Goal: Navigation & Orientation: Find specific page/section

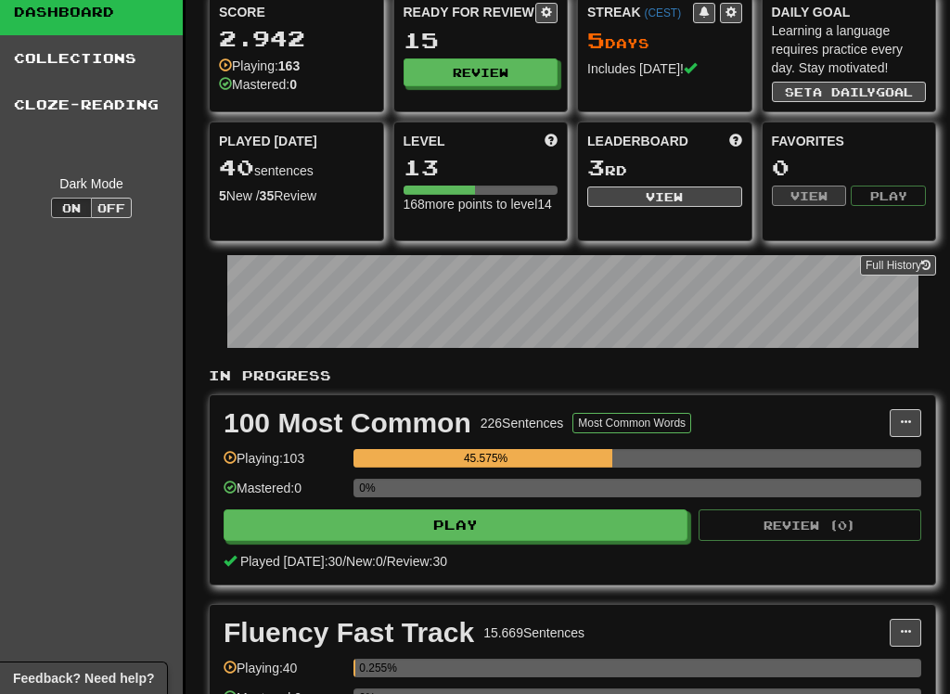
scroll to position [65, 0]
click at [558, 137] on div "Level 13 168 more points to level 14" at bounding box center [480, 173] width 173 height 100
click at [561, 142] on div "Level 13 168 more points to level 14" at bounding box center [480, 173] width 173 height 100
click at [552, 135] on span at bounding box center [551, 140] width 13 height 13
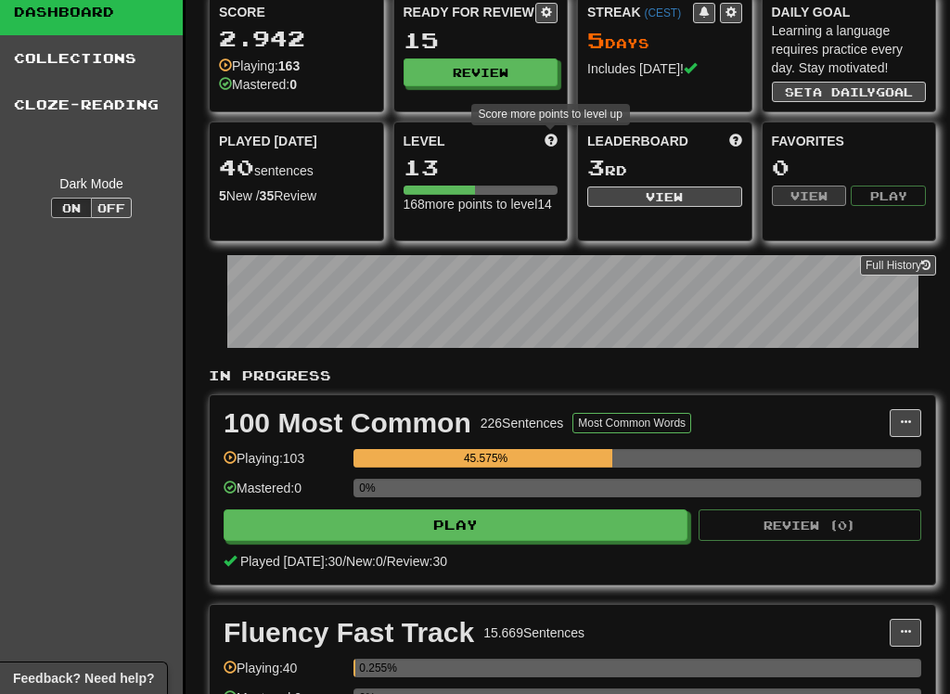
click at [556, 143] on span at bounding box center [551, 140] width 13 height 13
click at [553, 136] on span at bounding box center [551, 140] width 13 height 13
click at [471, 168] on div "13" at bounding box center [481, 167] width 155 height 23
click at [458, 164] on div "13" at bounding box center [481, 167] width 155 height 23
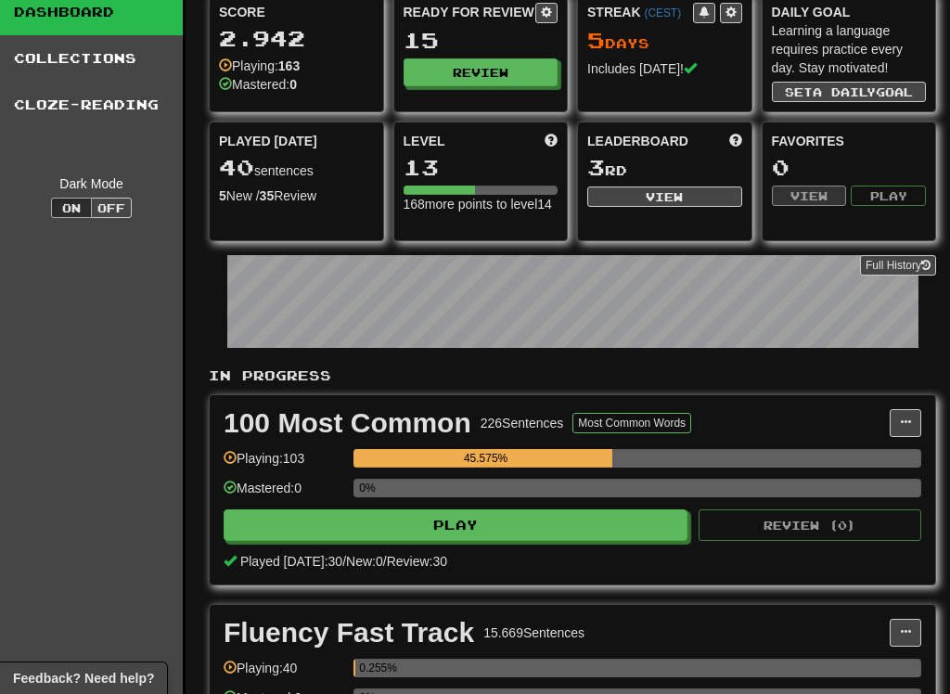
click at [559, 132] on div "Level 13 168 more points to level 14" at bounding box center [480, 172] width 173 height 100
click at [554, 140] on span at bounding box center [551, 140] width 13 height 13
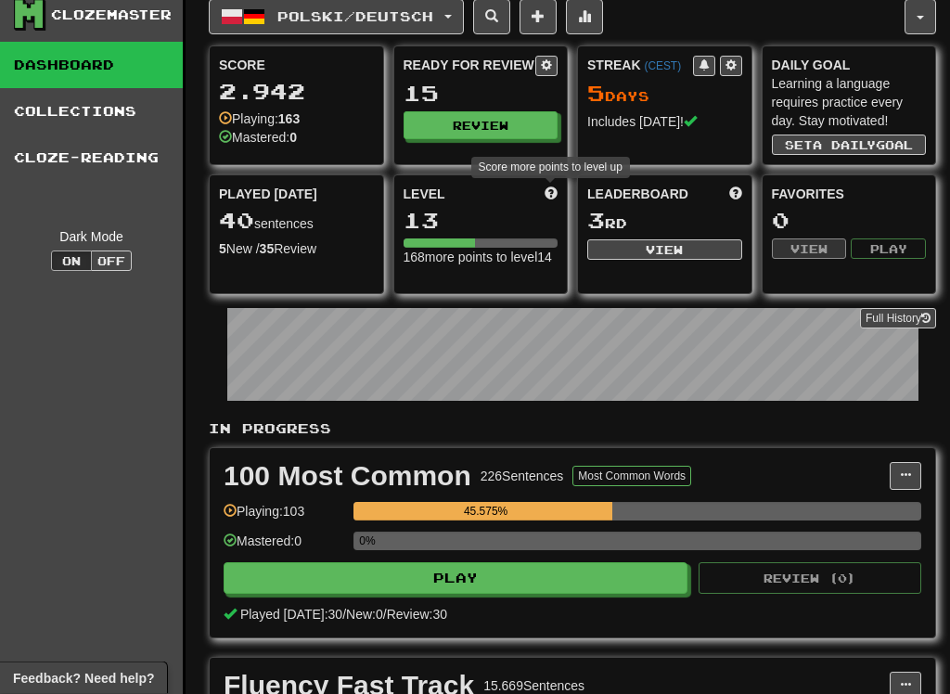
scroll to position [0, 0]
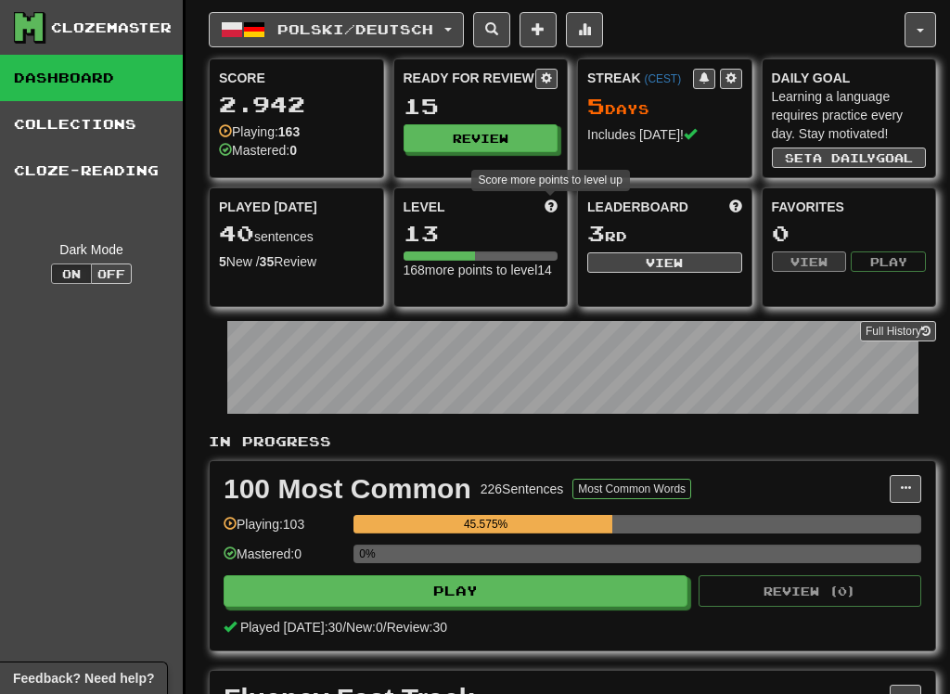
click at [922, 22] on button "button" at bounding box center [920, 29] width 32 height 35
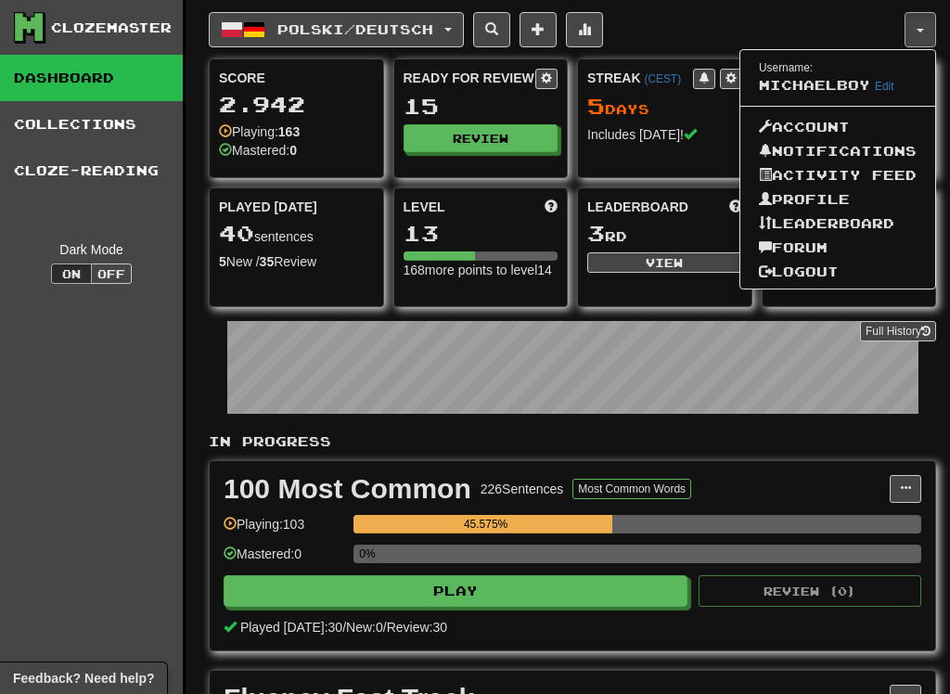
click at [827, 191] on link "Profile" at bounding box center [837, 199] width 195 height 24
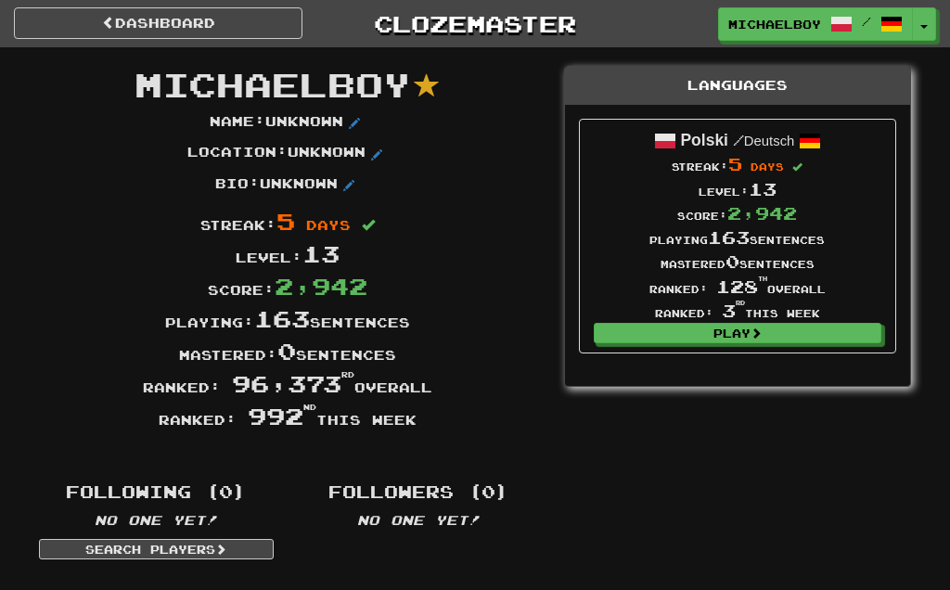
click at [264, 254] on div "Level: 13" at bounding box center [287, 253] width 525 height 32
click at [757, 197] on span "13" at bounding box center [763, 189] width 28 height 20
click at [107, 27] on span at bounding box center [108, 22] width 13 height 13
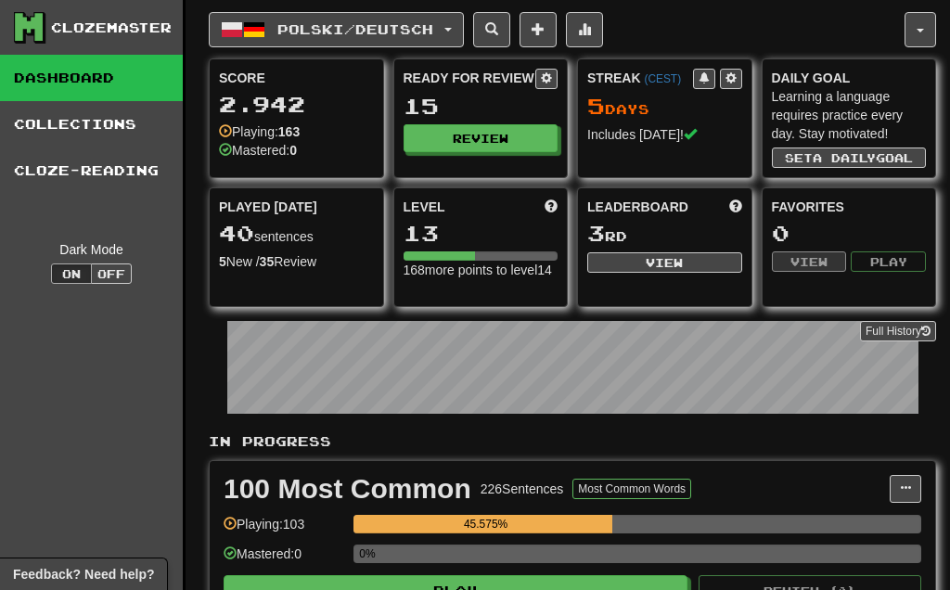
click at [910, 31] on button "button" at bounding box center [920, 29] width 32 height 35
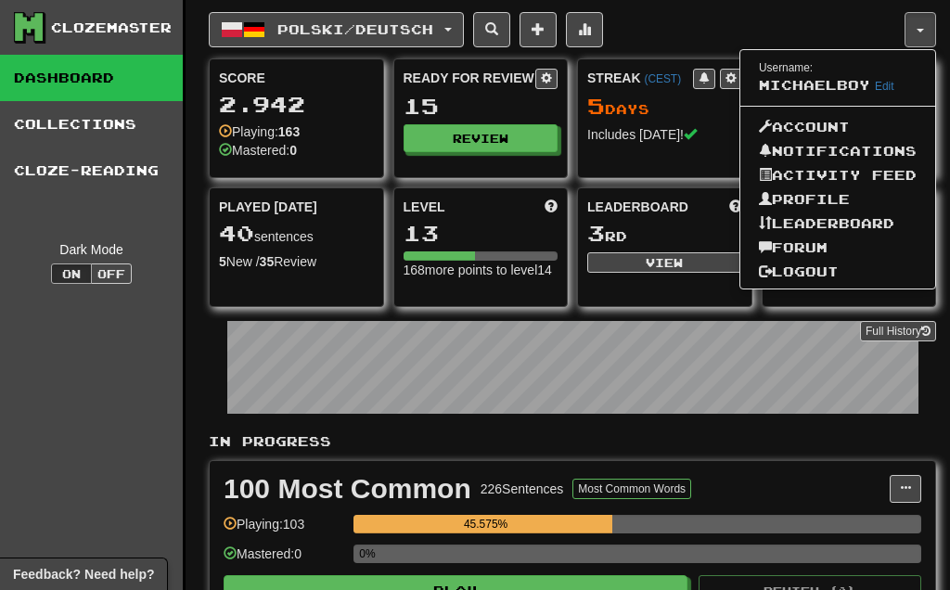
click at [802, 198] on link "Profile" at bounding box center [837, 199] width 195 height 24
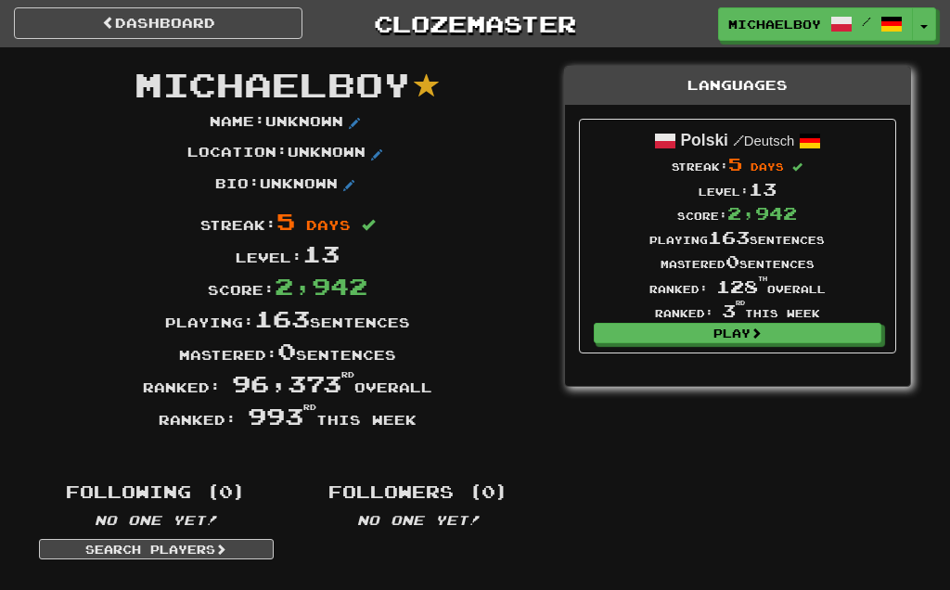
click at [124, 35] on link "Dashboard" at bounding box center [158, 23] width 288 height 32
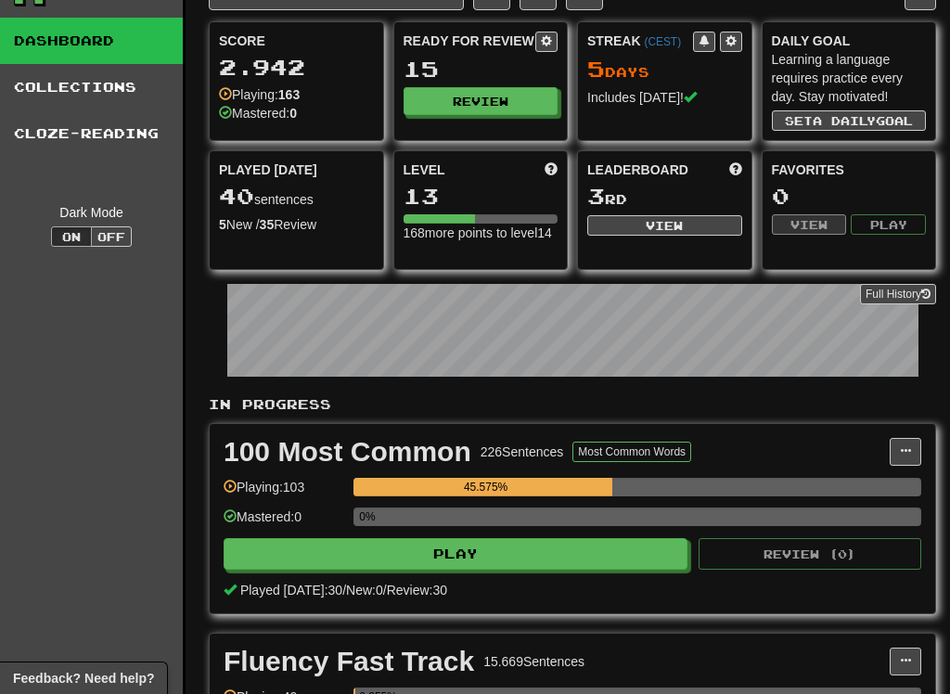
scroll to position [1, 0]
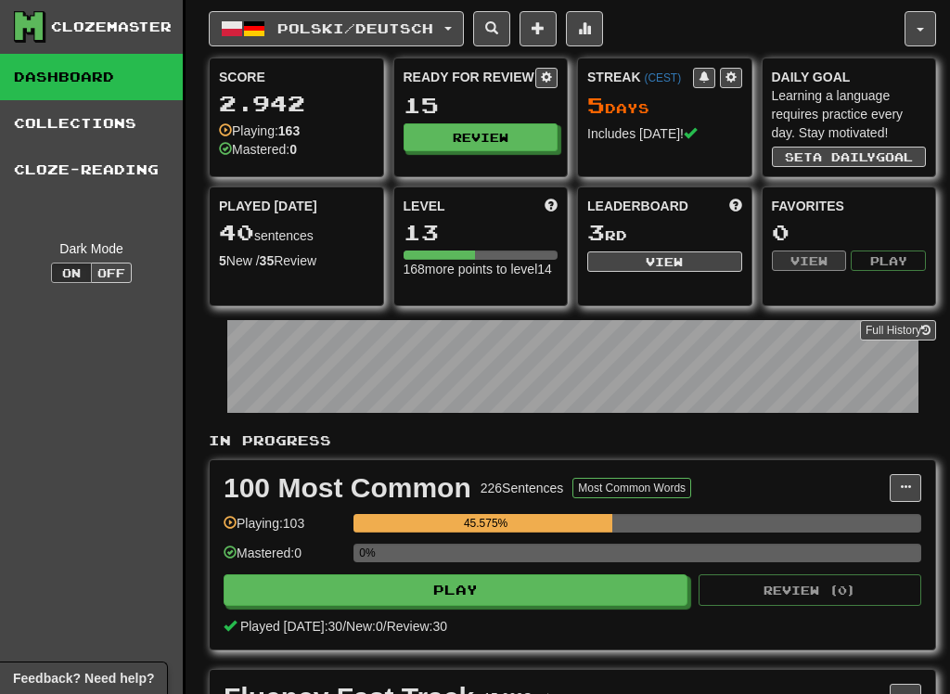
click at [915, 20] on button "button" at bounding box center [920, 28] width 32 height 35
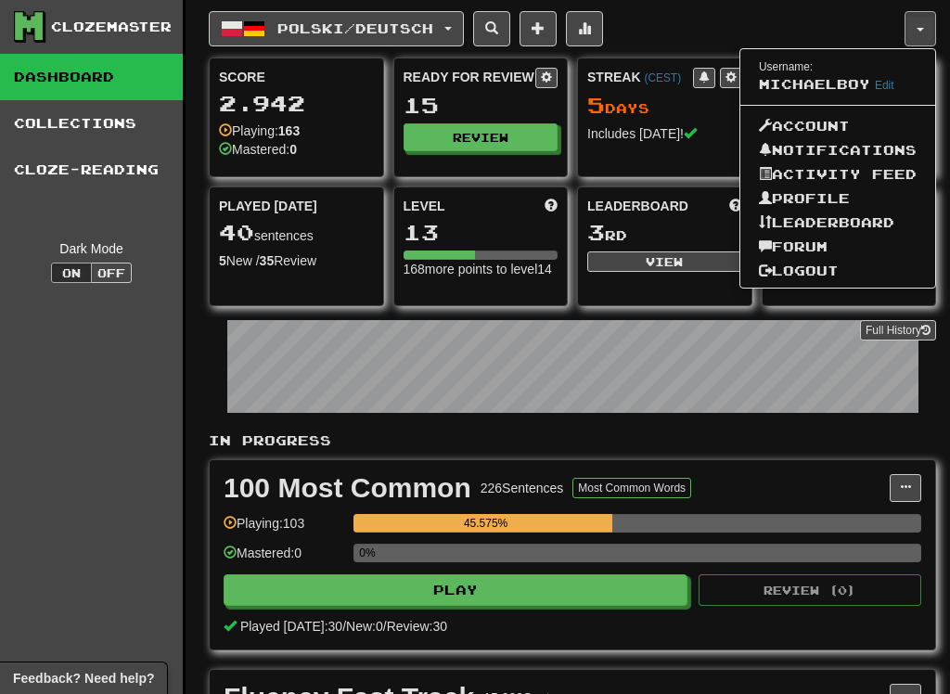
click at [872, 219] on link "Leaderboard" at bounding box center [837, 223] width 195 height 24
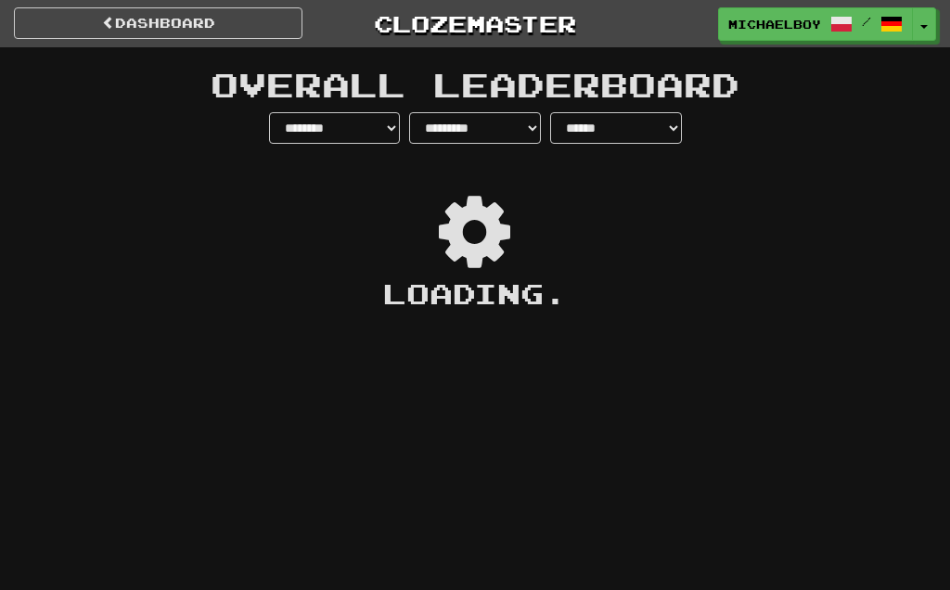
select select "**********"
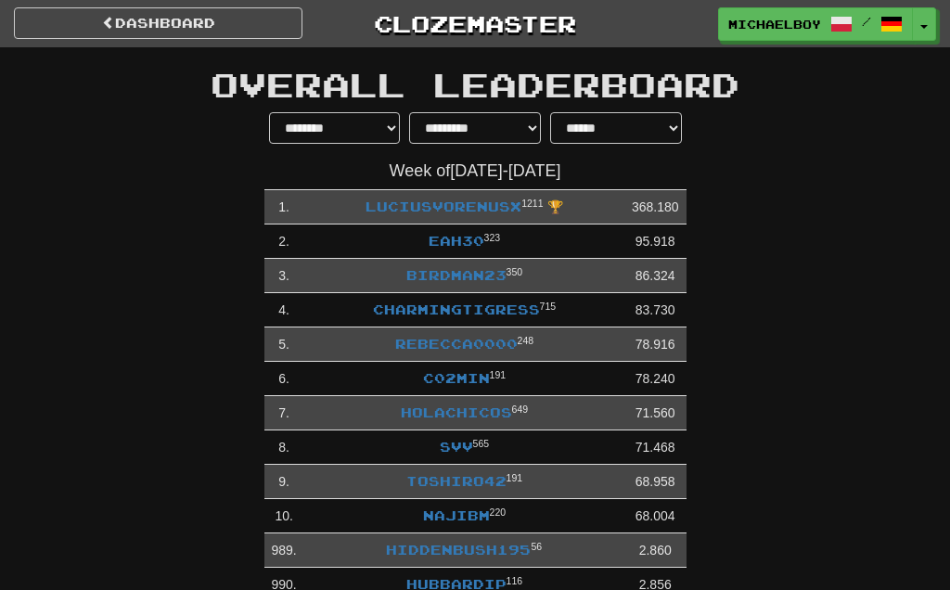
click at [113, 24] on link "dashboard" at bounding box center [158, 23] width 288 height 32
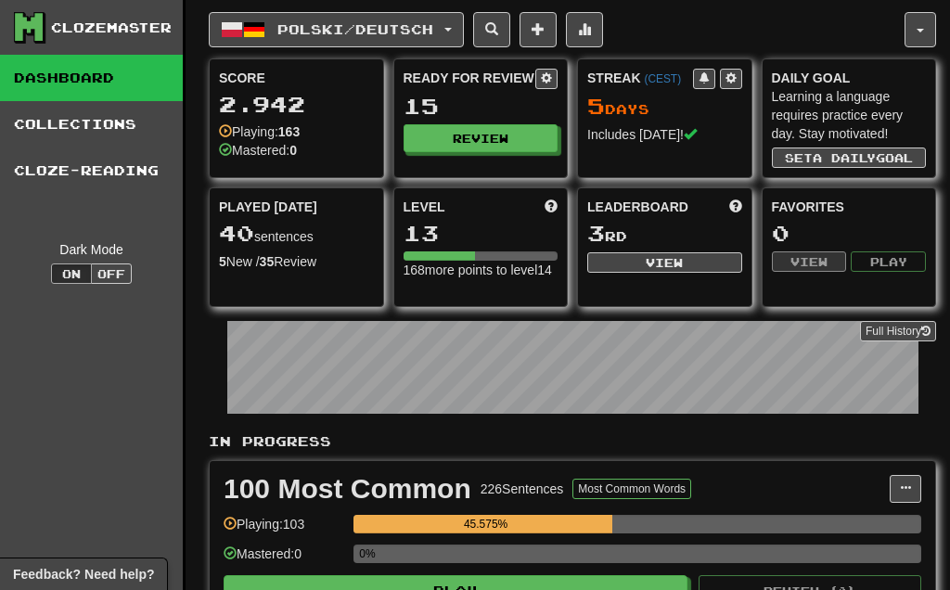
click at [916, 18] on button "button" at bounding box center [920, 29] width 32 height 35
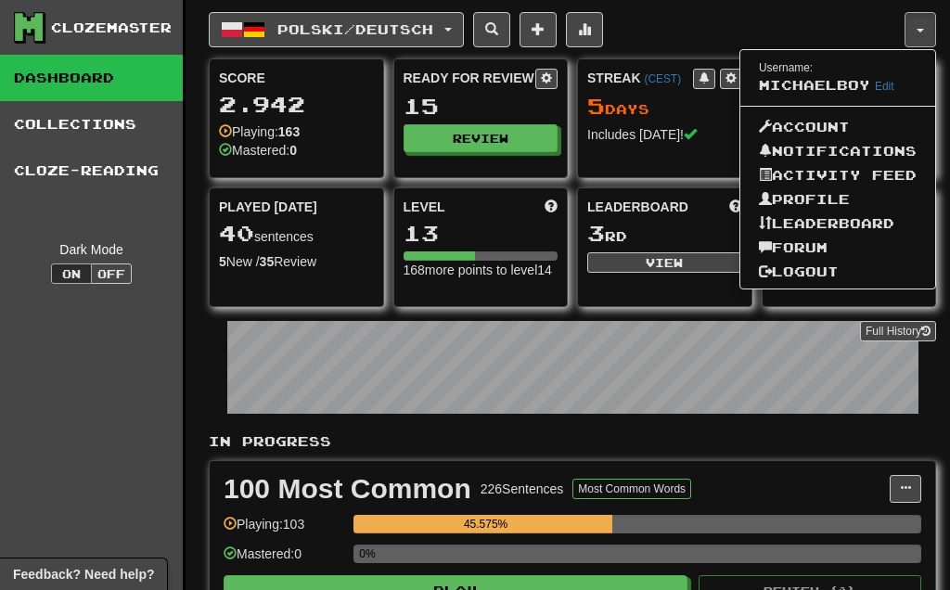
click at [840, 223] on link "Leaderboard" at bounding box center [837, 223] width 195 height 24
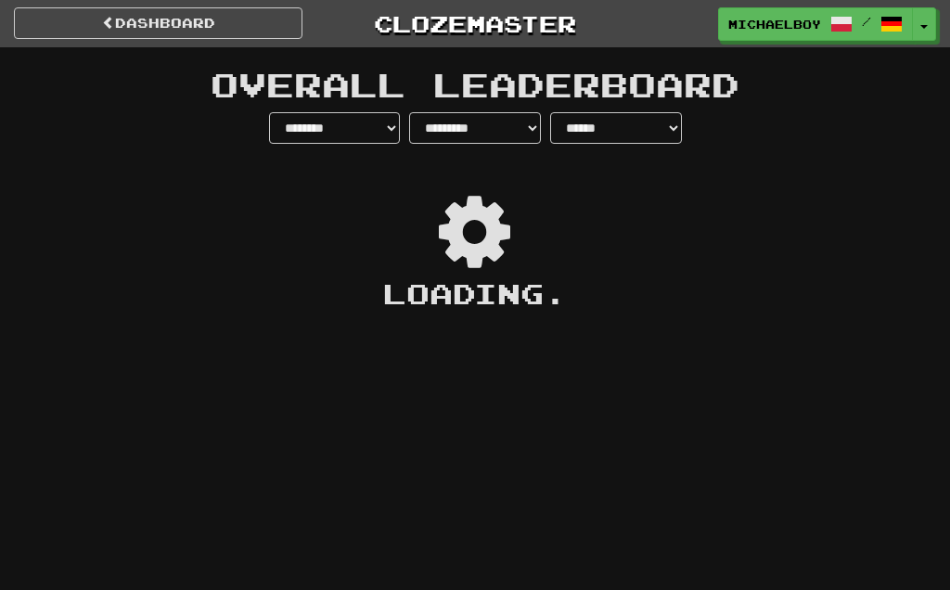
select select "**********"
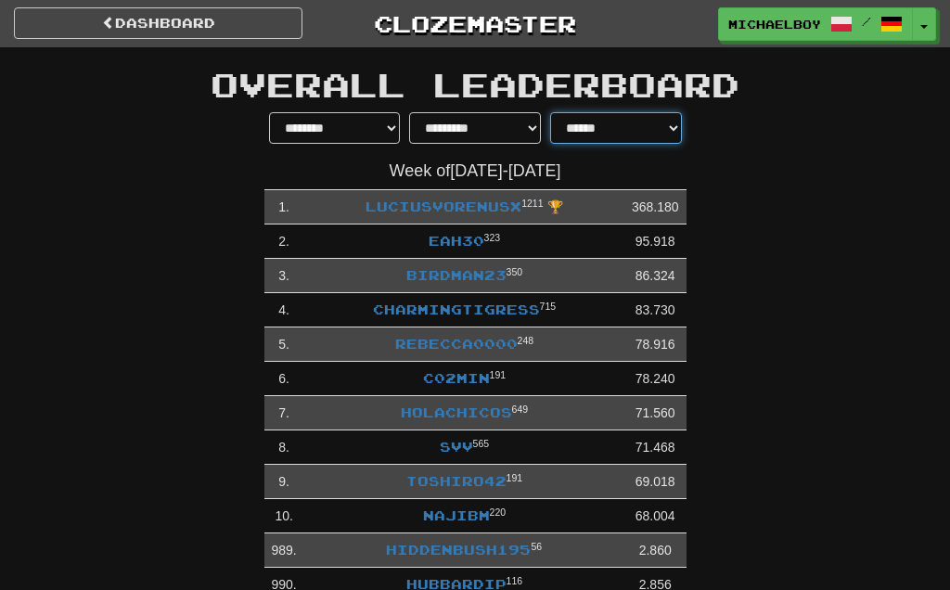
click at [659, 128] on select "**********" at bounding box center [616, 128] width 132 height 32
click at [901, 232] on div "**********" at bounding box center [475, 413] width 900 height 602
click at [113, 13] on link "dashboard" at bounding box center [158, 23] width 288 height 32
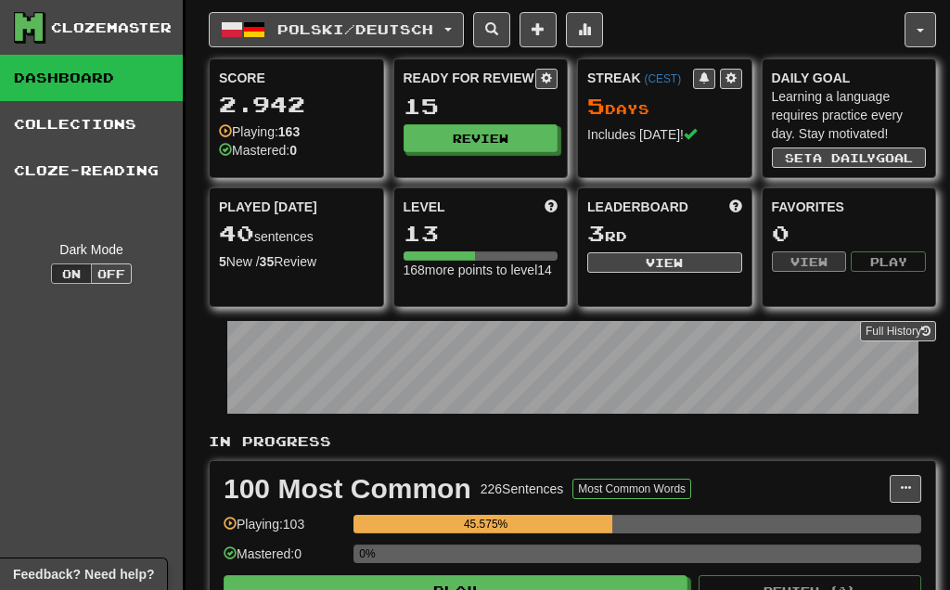
click at [919, 24] on button "button" at bounding box center [920, 29] width 32 height 35
